Goal: Task Accomplishment & Management: Use online tool/utility

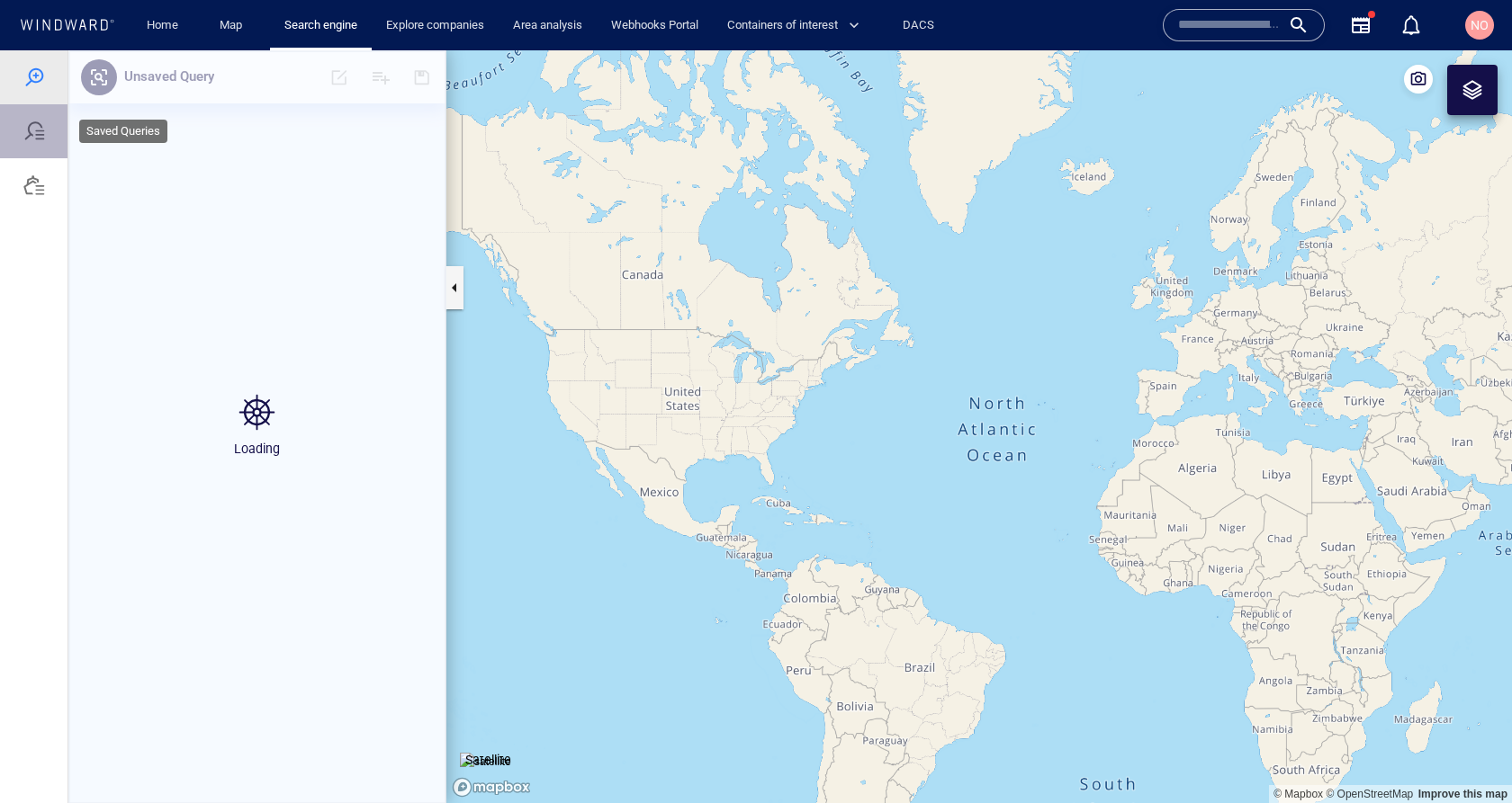
click at [51, 129] on div at bounding box center [34, 131] width 67 height 54
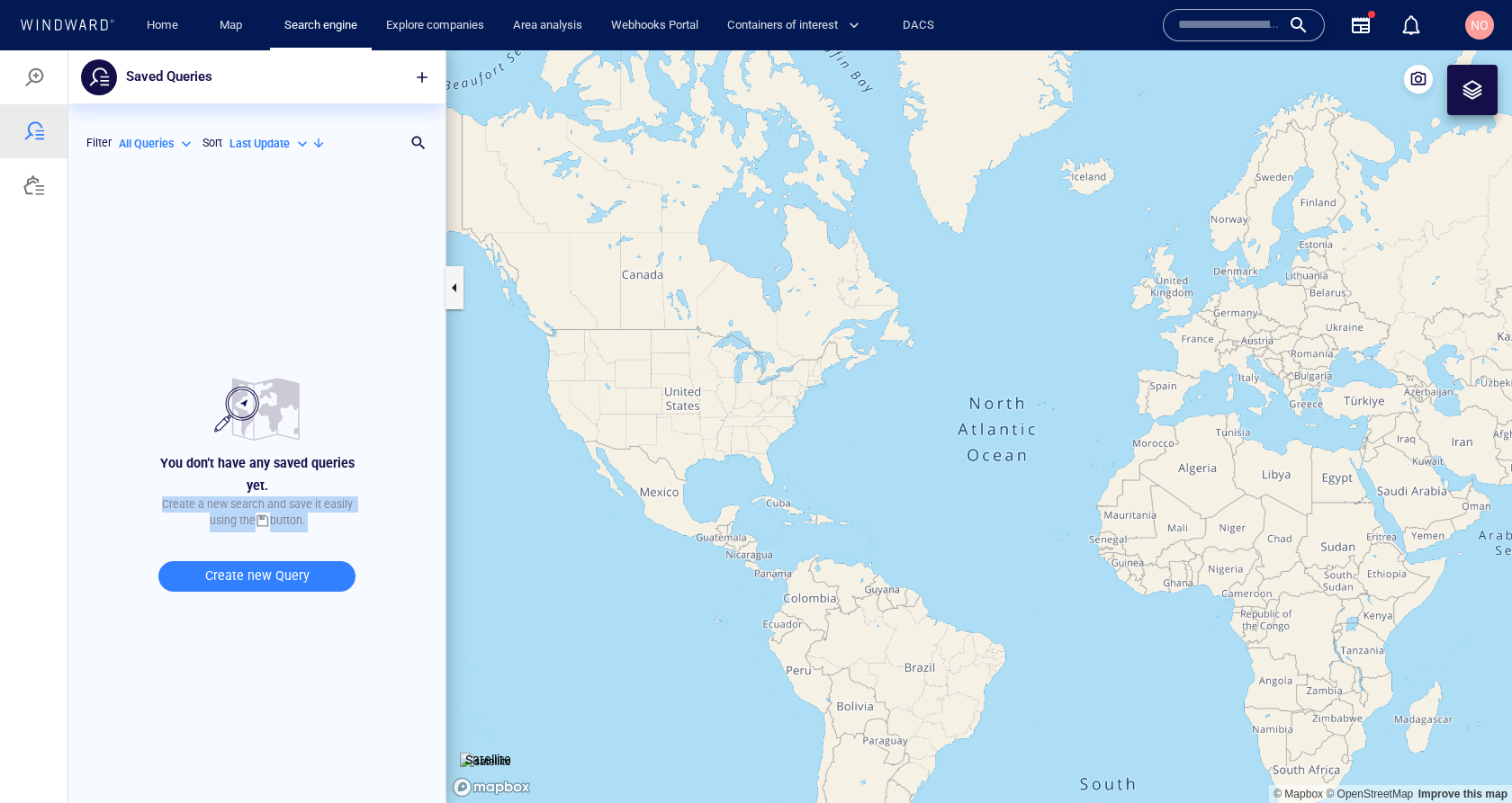
drag, startPoint x: 377, startPoint y: 570, endPoint x: 155, endPoint y: 504, distance: 231.6
click at [155, 504] on div "You don’t have any saved queries yet. Create a new search and save it easily us…" at bounding box center [257, 485] width 385 height 630
drag, startPoint x: 146, startPoint y: 582, endPoint x: 336, endPoint y: 569, distance: 190.4
click at [340, 570] on div "Create new Query" at bounding box center [257, 577] width 226 height 60
drag, startPoint x: 389, startPoint y: 581, endPoint x: 147, endPoint y: 504, distance: 254.0
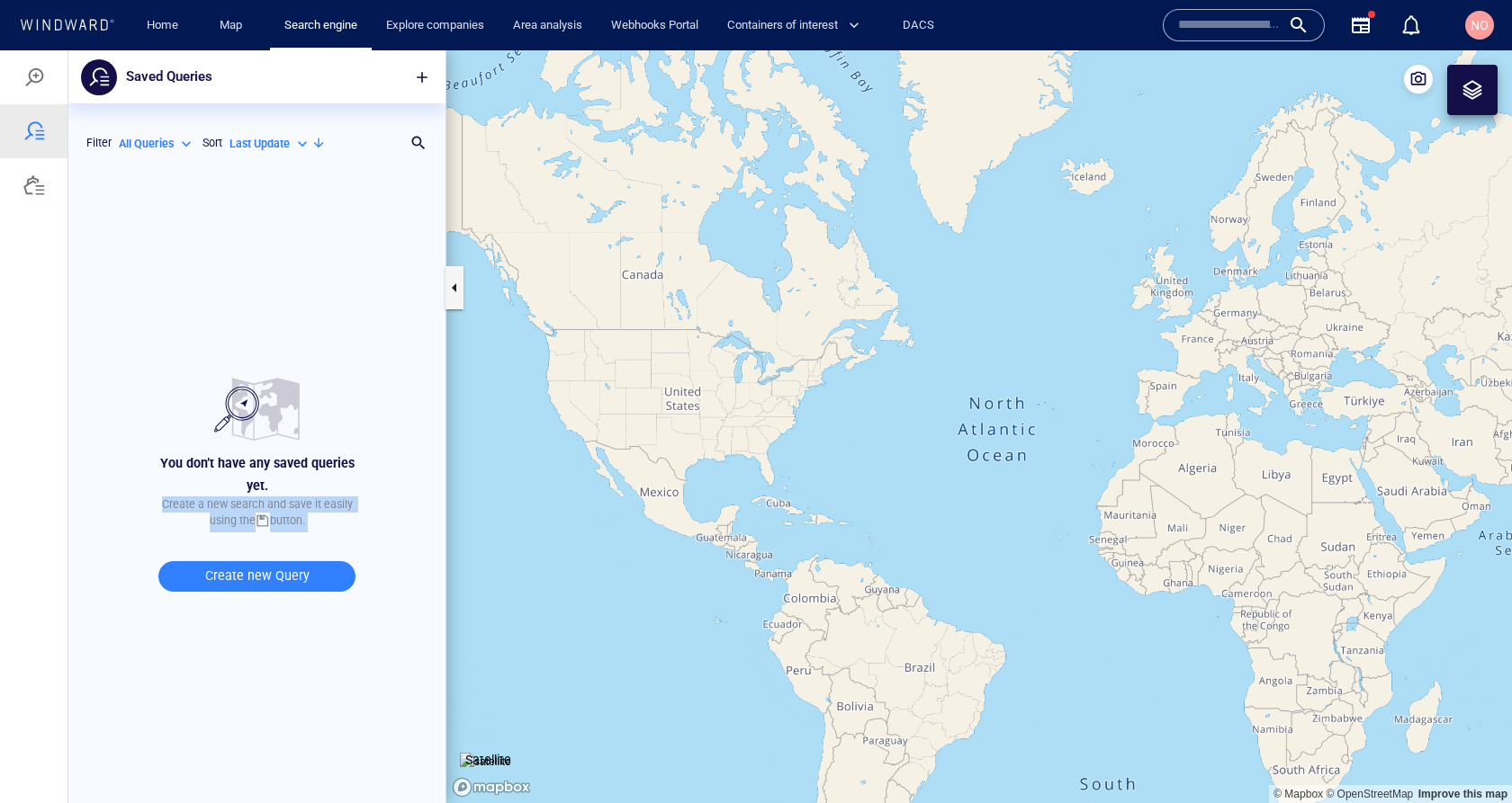
click at [147, 504] on div "You don’t have any saved queries yet. Create a new search and save it easily us…" at bounding box center [257, 485] width 385 height 630
drag, startPoint x: 389, startPoint y: 577, endPoint x: 148, endPoint y: 576, distance: 241.0
click at [148, 576] on div "You don’t have any saved queries yet. Create a new search and save it easily us…" at bounding box center [257, 485] width 385 height 630
